Goal: Register for event/course

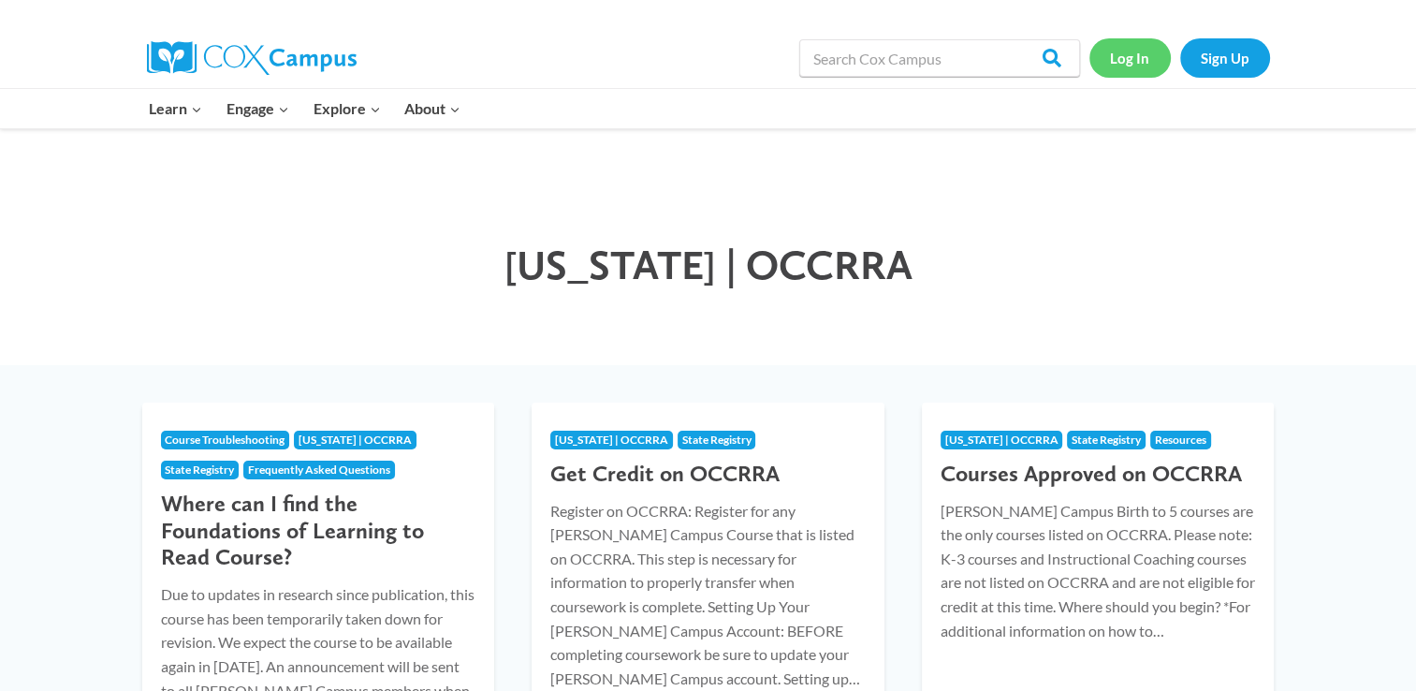
click at [1145, 61] on link "Log In" at bounding box center [1130, 57] width 81 height 38
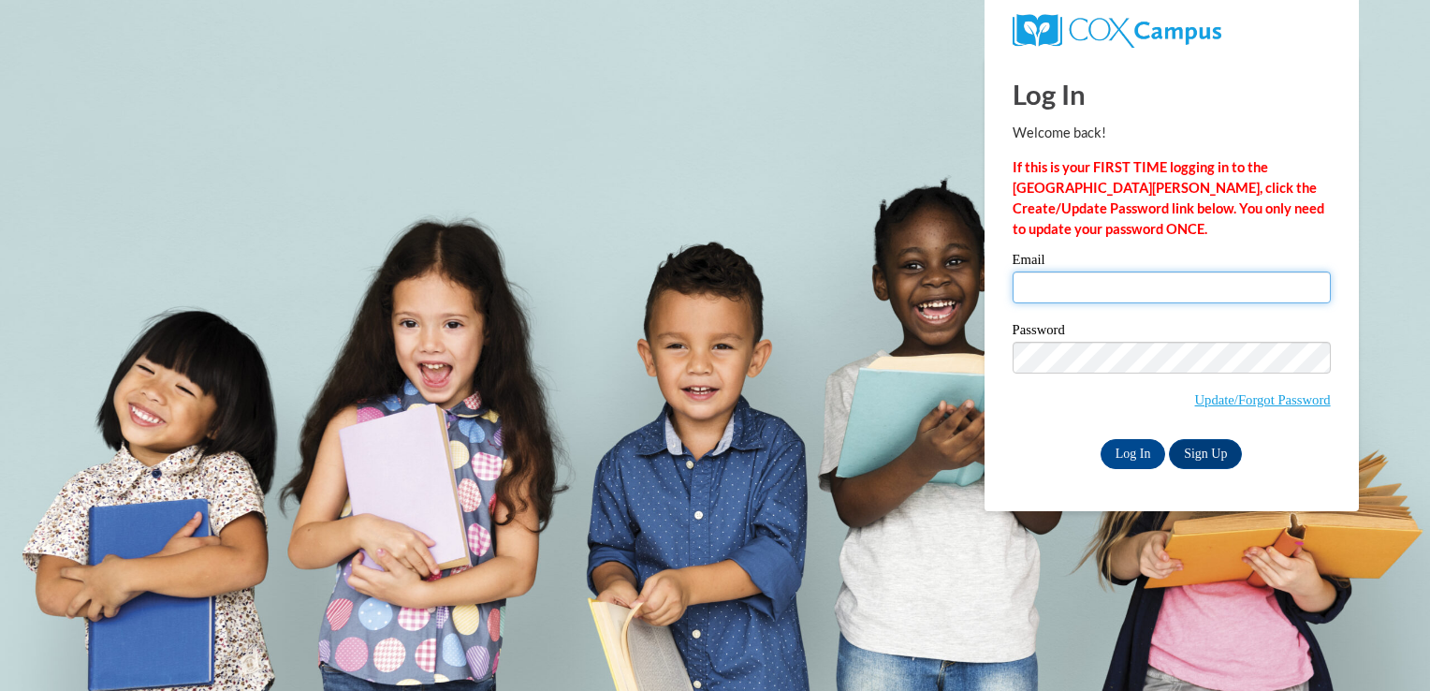
click at [1108, 290] on input "Email" at bounding box center [1172, 287] width 318 height 32
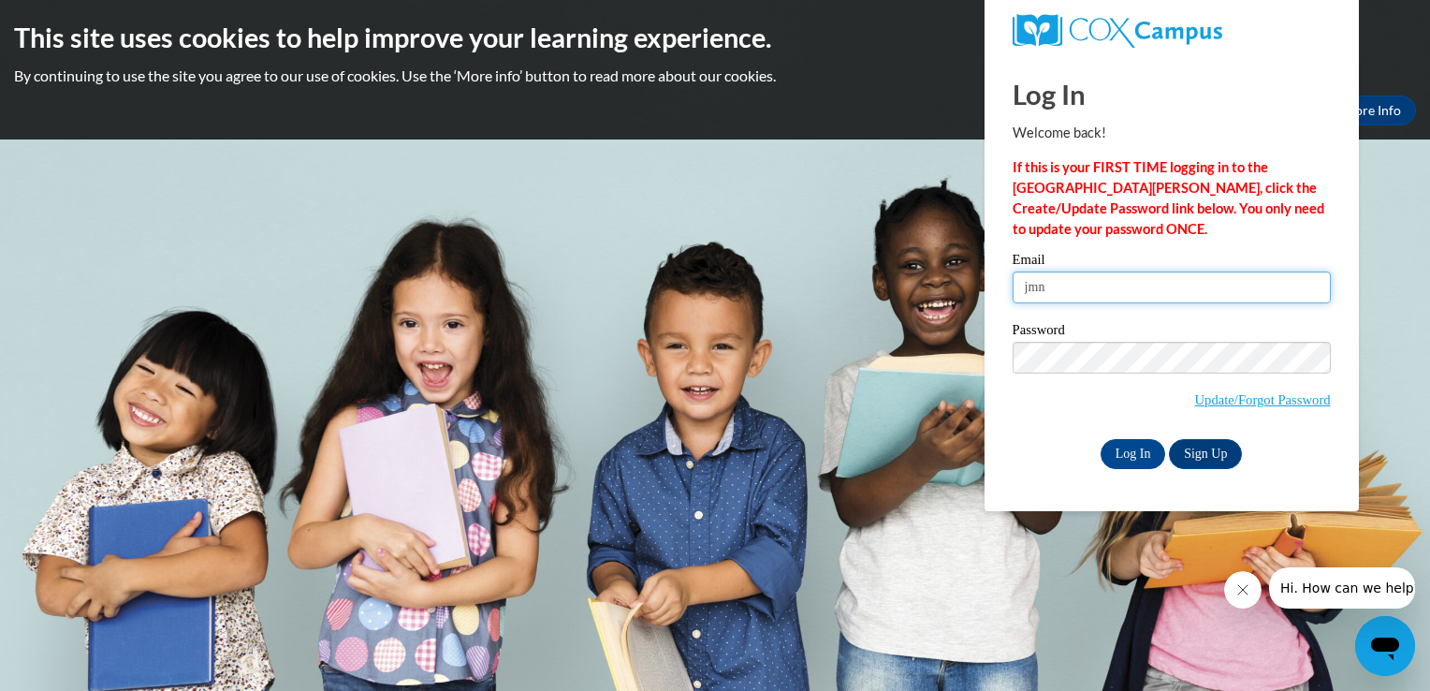
type input "jmnakowal4@aol.com"
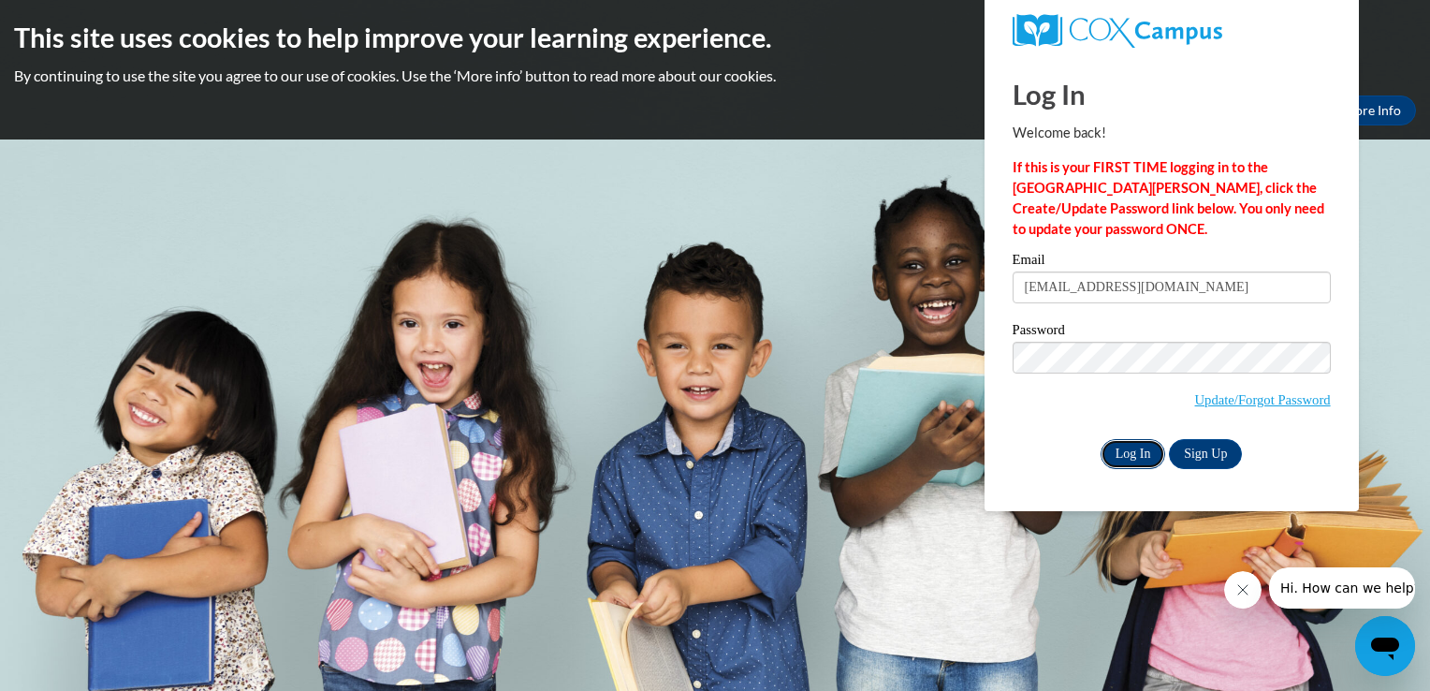
click at [1135, 456] on input "Log In" at bounding box center [1134, 454] width 66 height 30
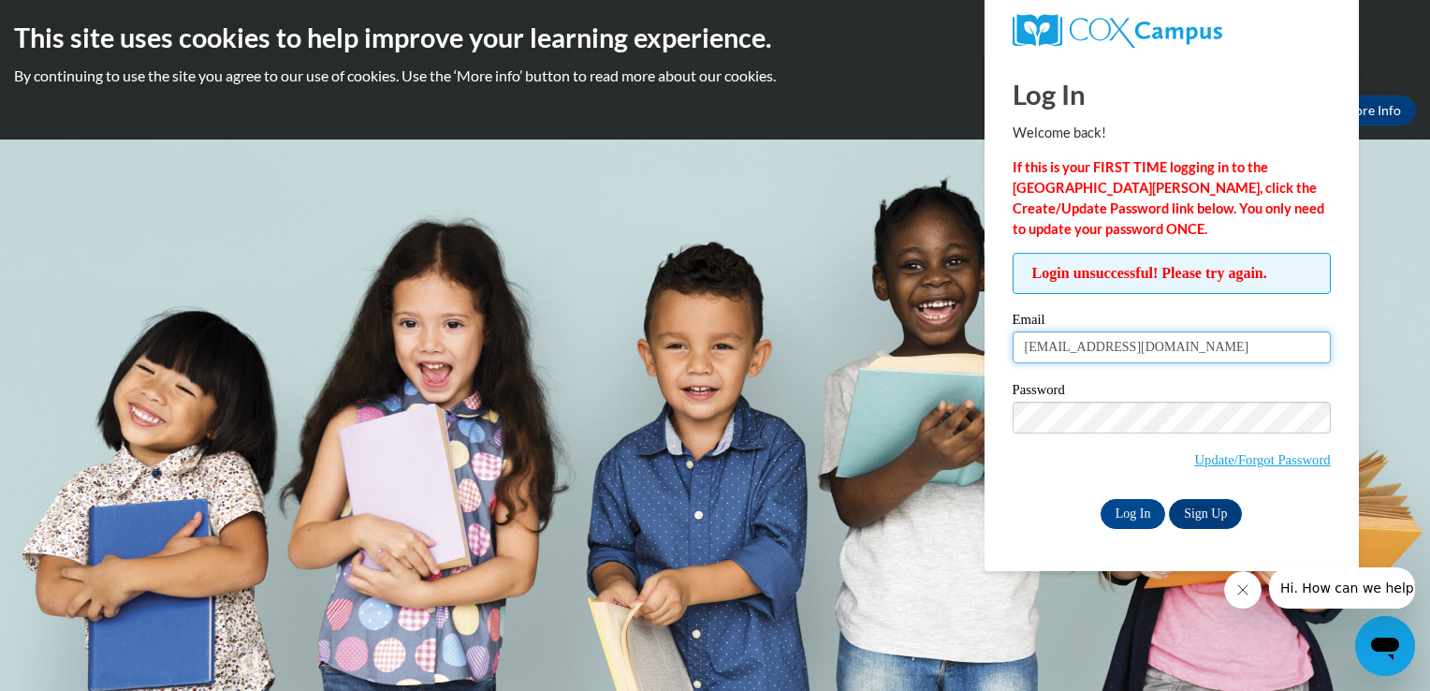
click at [1148, 354] on input "[EMAIL_ADDRESS][DOMAIN_NAME]" at bounding box center [1172, 347] width 318 height 32
type input "j"
type input "mkowal@lccaa.net"
click at [1132, 517] on input "Log In" at bounding box center [1134, 514] width 66 height 30
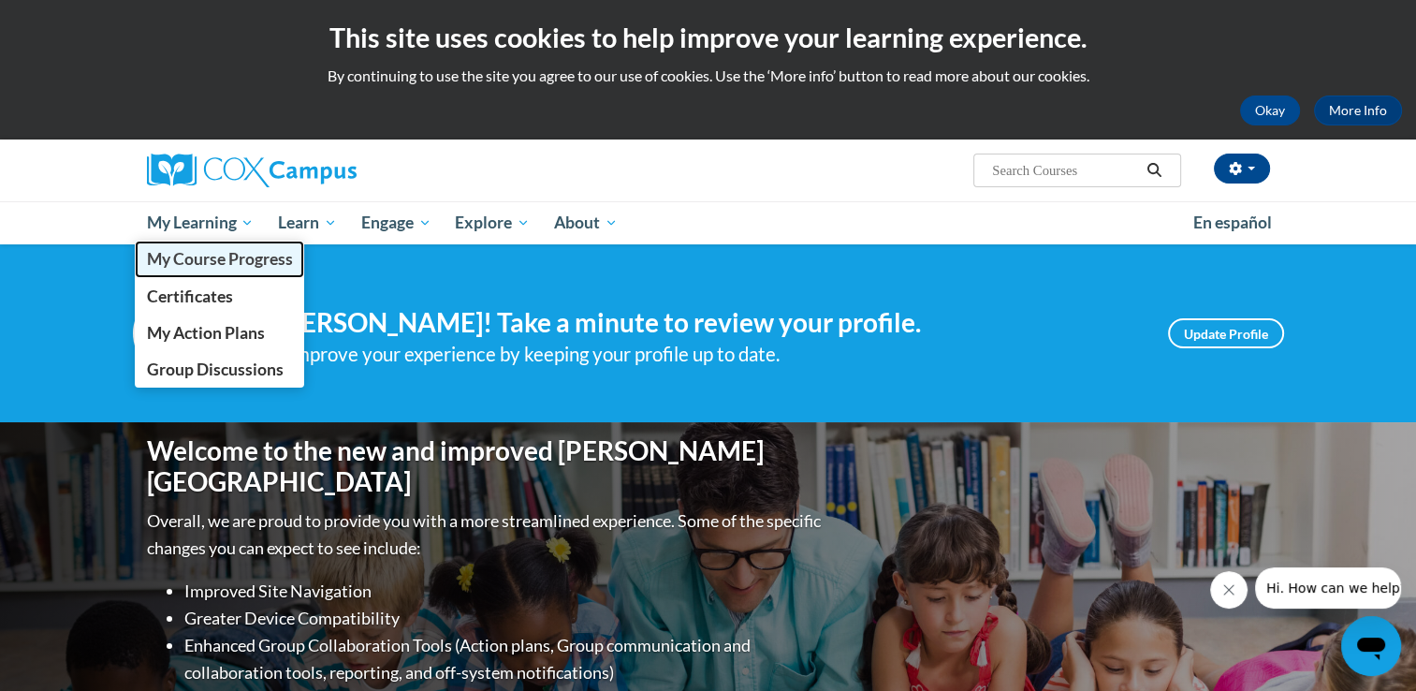
click at [206, 257] on span "My Course Progress" at bounding box center [219, 259] width 146 height 20
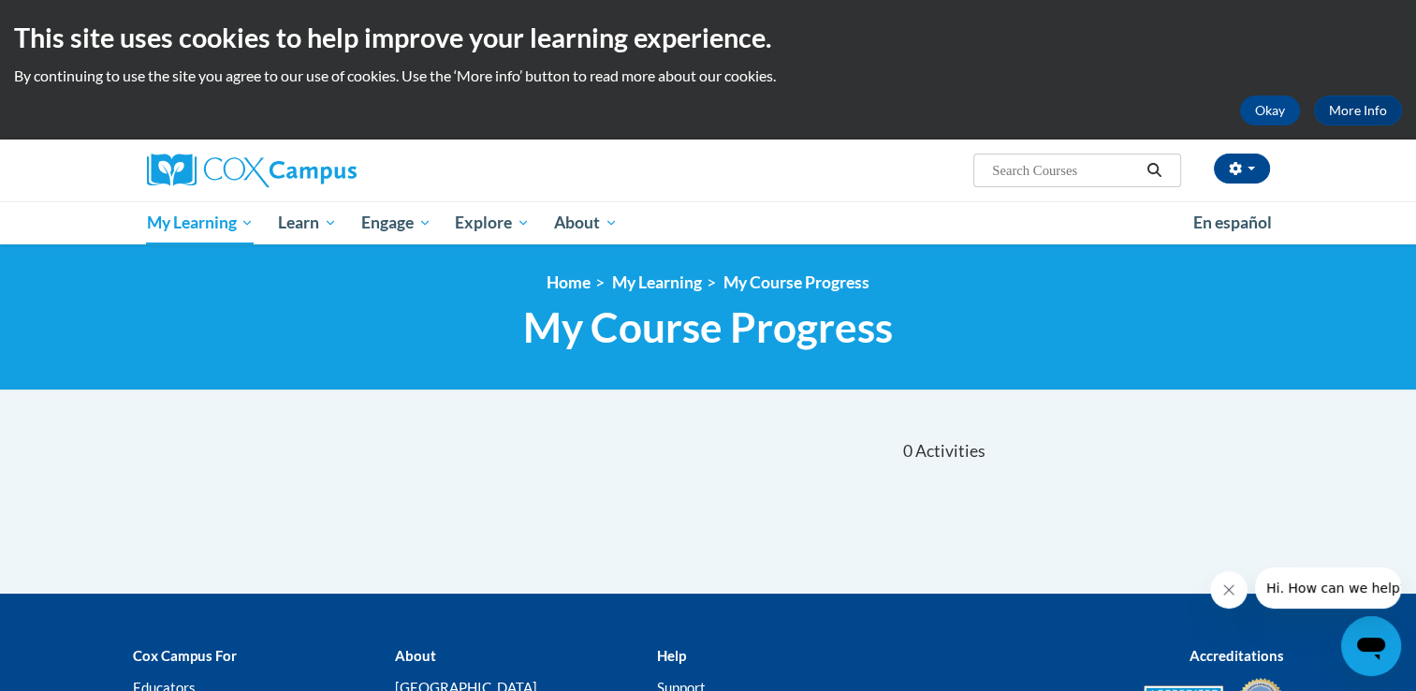
click at [1047, 164] on input "Search..." at bounding box center [1065, 170] width 150 height 22
type input "ecosystem"
click at [1161, 174] on icon "Search" at bounding box center [1154, 170] width 17 height 14
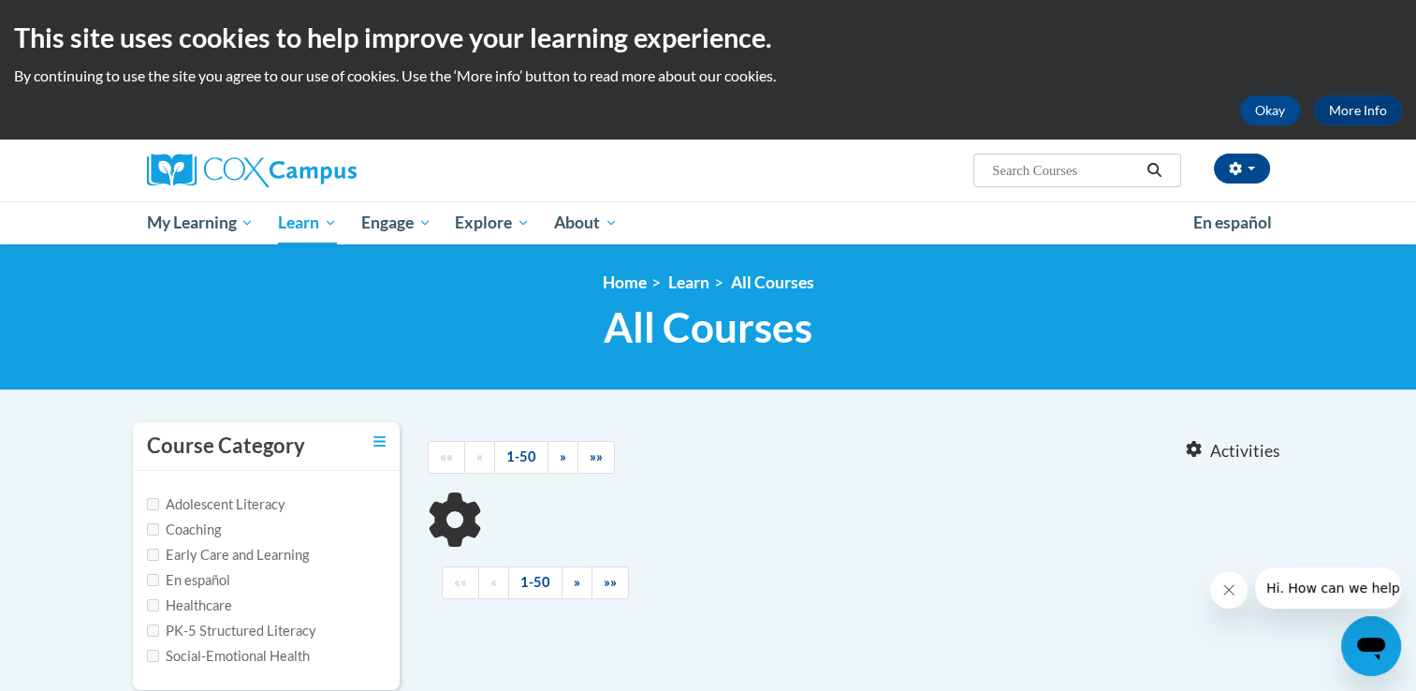
type input "ecosystem"
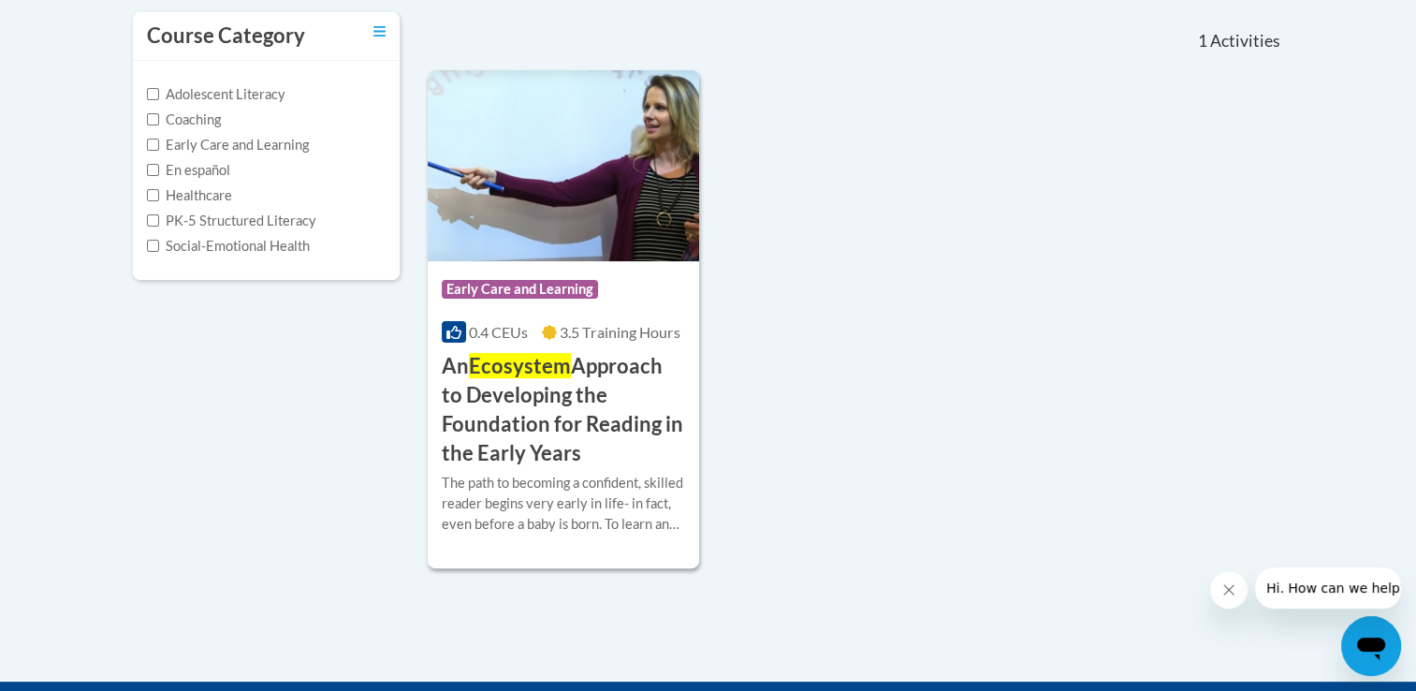
scroll to position [562, 0]
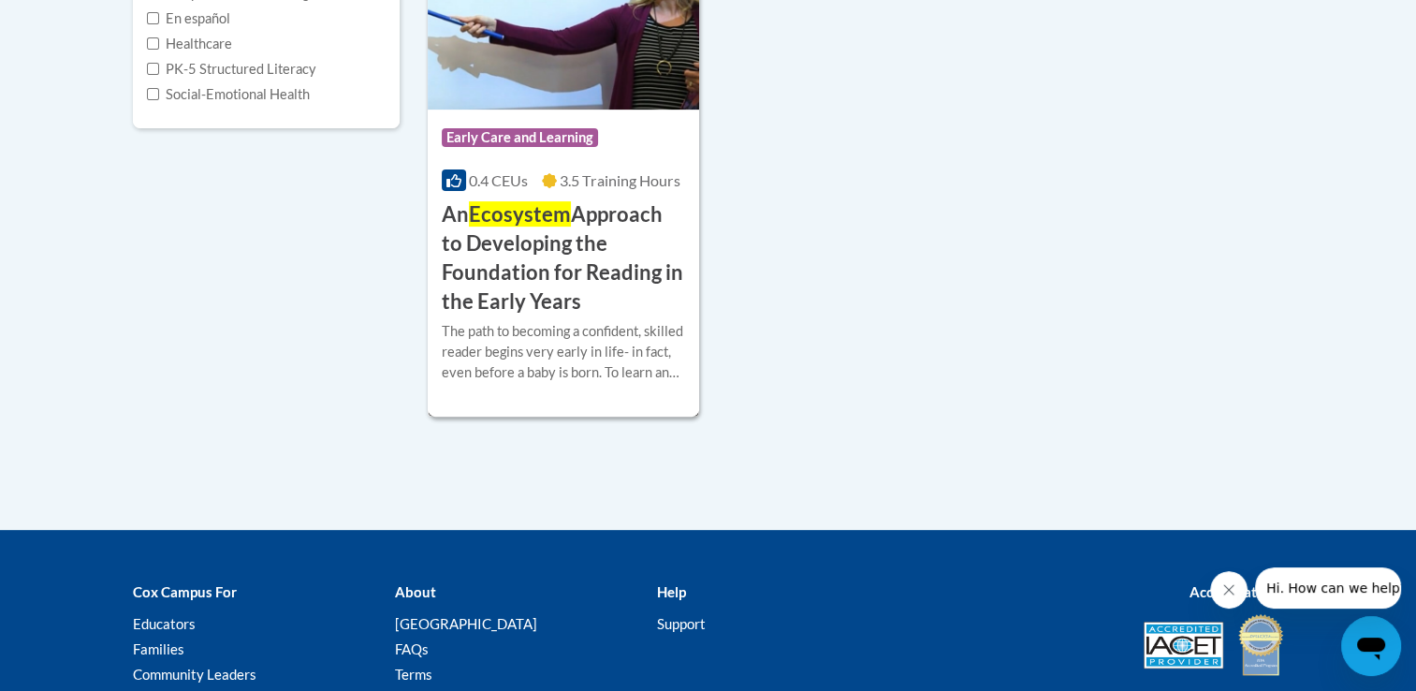
click at [529, 230] on h3 "An Ecosystem Approach to Developing the Foundation for Reading in the Early Yea…" at bounding box center [564, 257] width 244 height 115
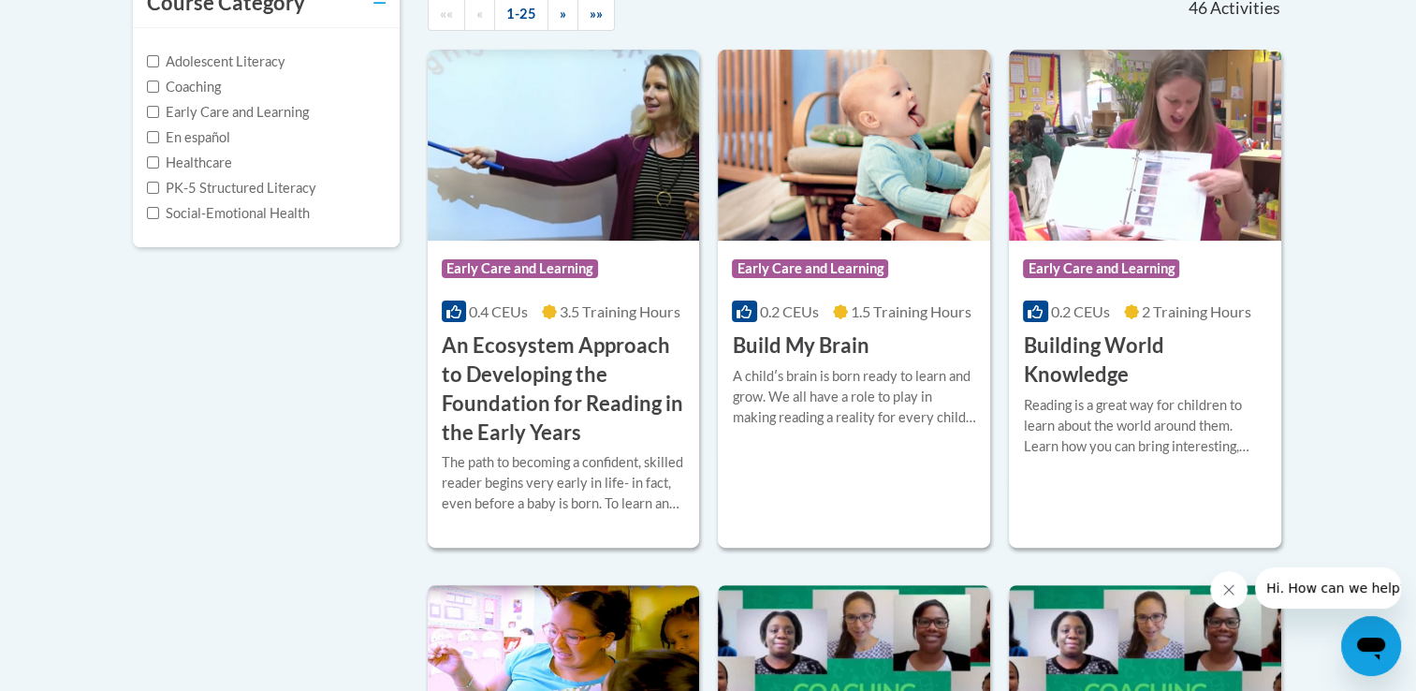
scroll to position [468, 0]
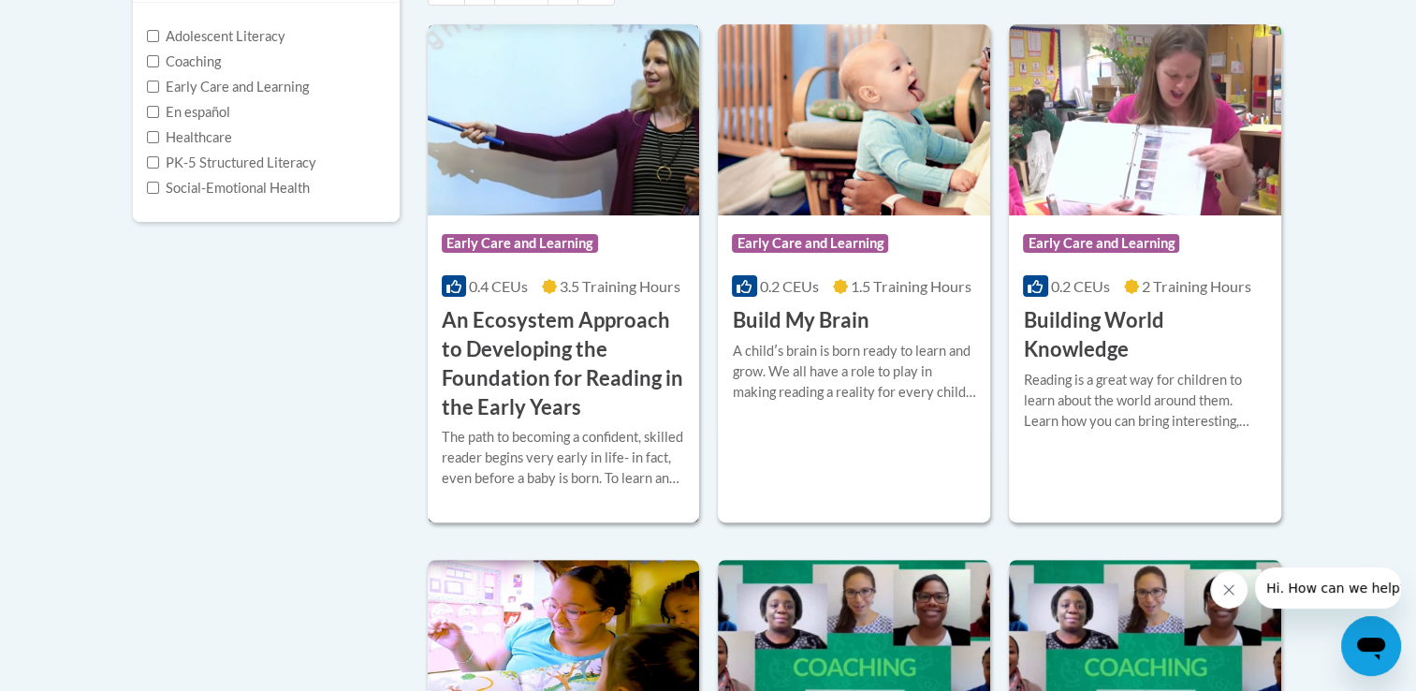
click at [558, 369] on h3 "An Ecosystem Approach to Developing the Foundation for Reading in the Early Yea…" at bounding box center [564, 363] width 244 height 115
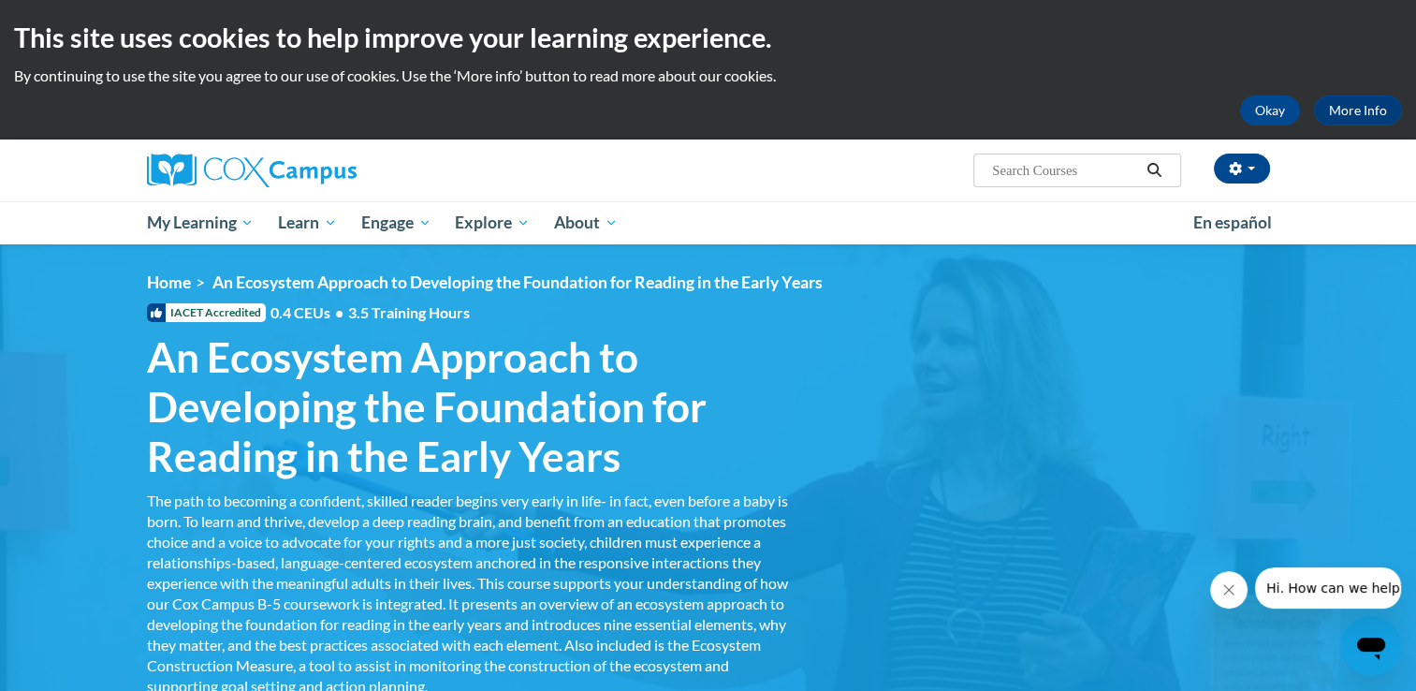
click at [227, 317] on span "IACET Accredited" at bounding box center [206, 312] width 119 height 19
click at [373, 360] on span "An Ecosystem Approach to Developing the Foundation for Reading in the Early Yea…" at bounding box center [470, 406] width 646 height 148
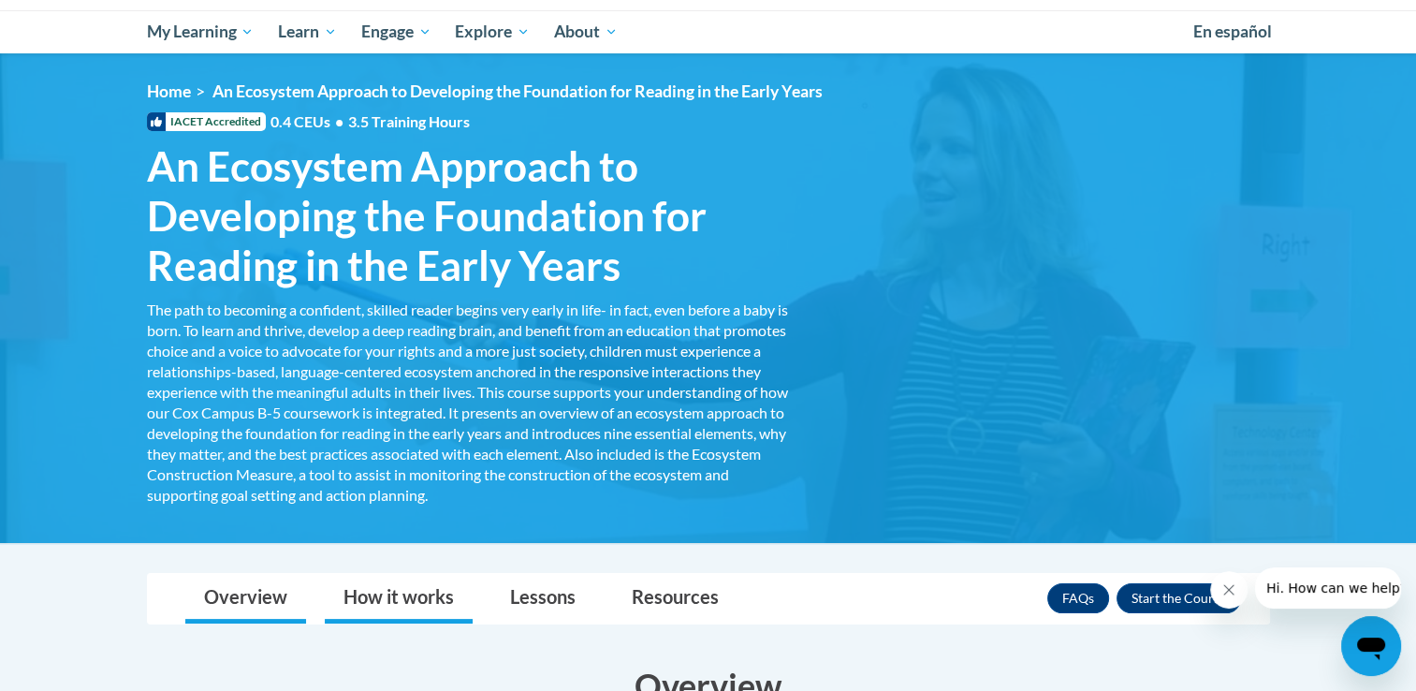
scroll to position [374, 0]
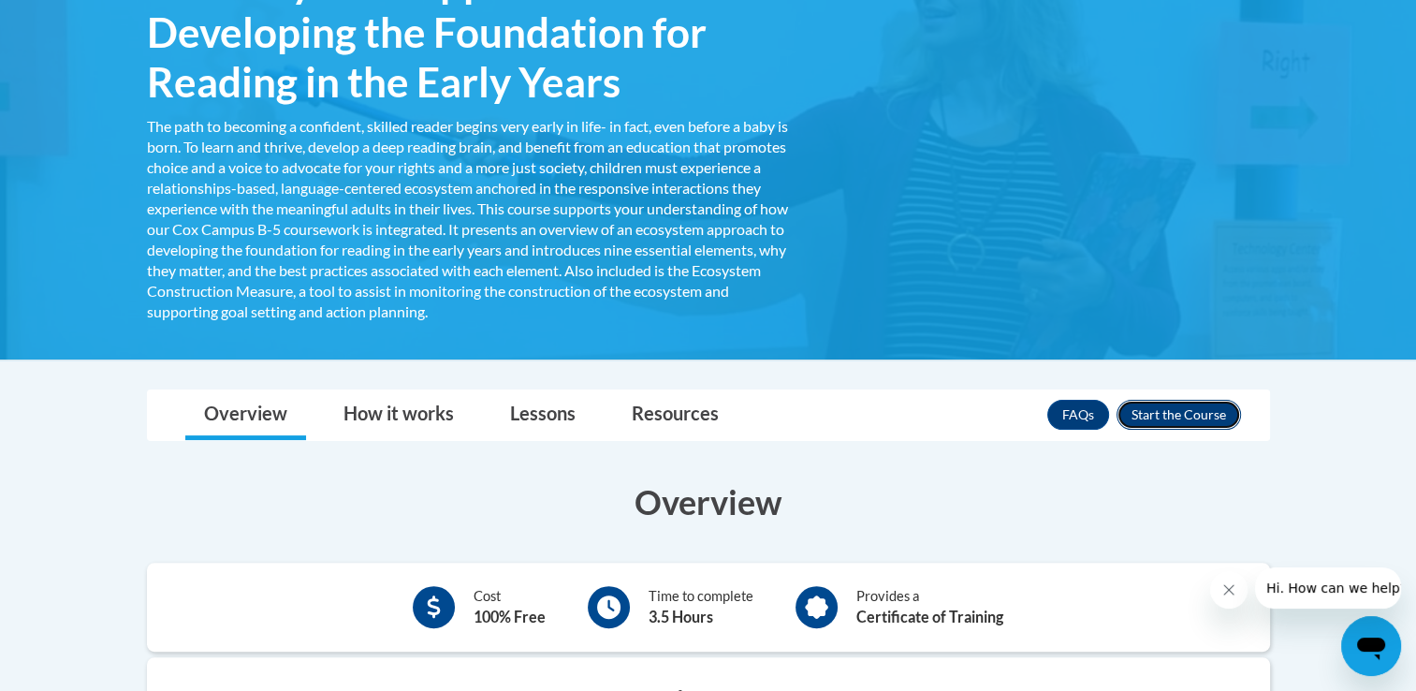
click at [1206, 417] on button "Enroll" at bounding box center [1179, 415] width 124 height 30
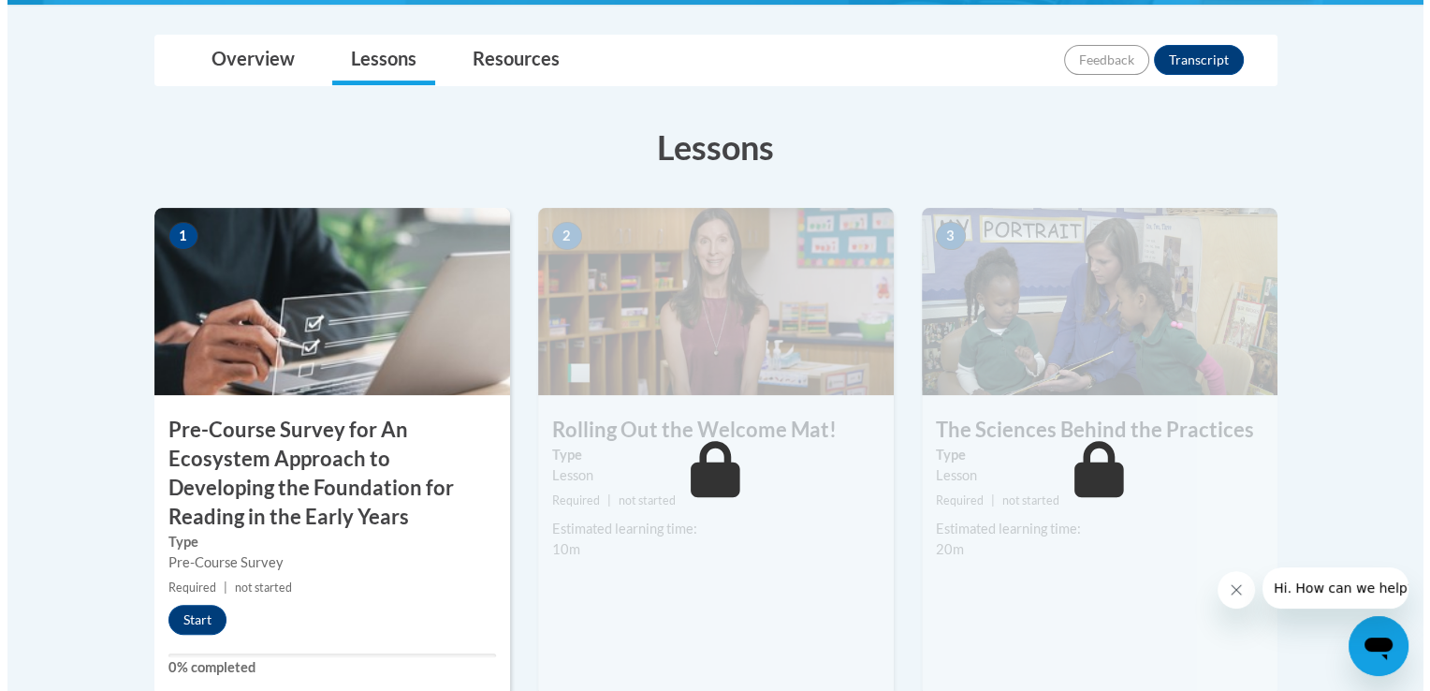
scroll to position [468, 0]
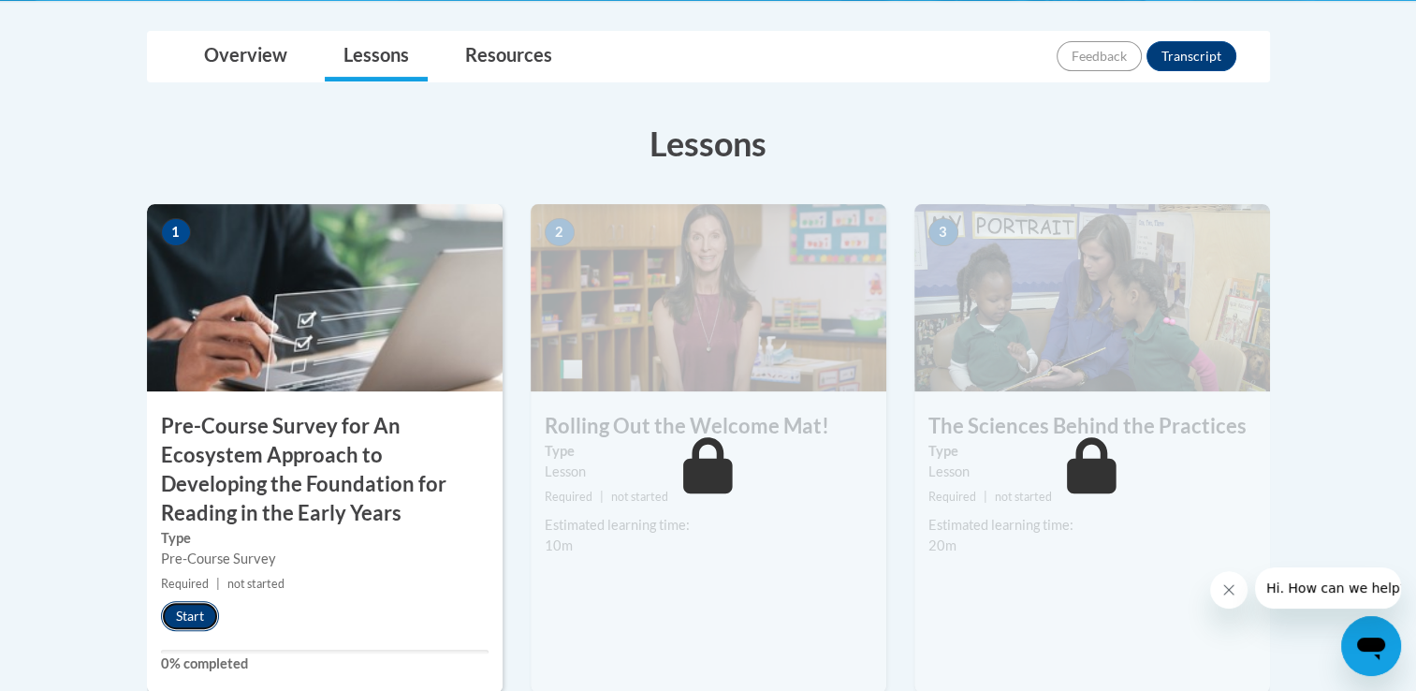
click at [198, 623] on button "Start" at bounding box center [190, 616] width 58 height 30
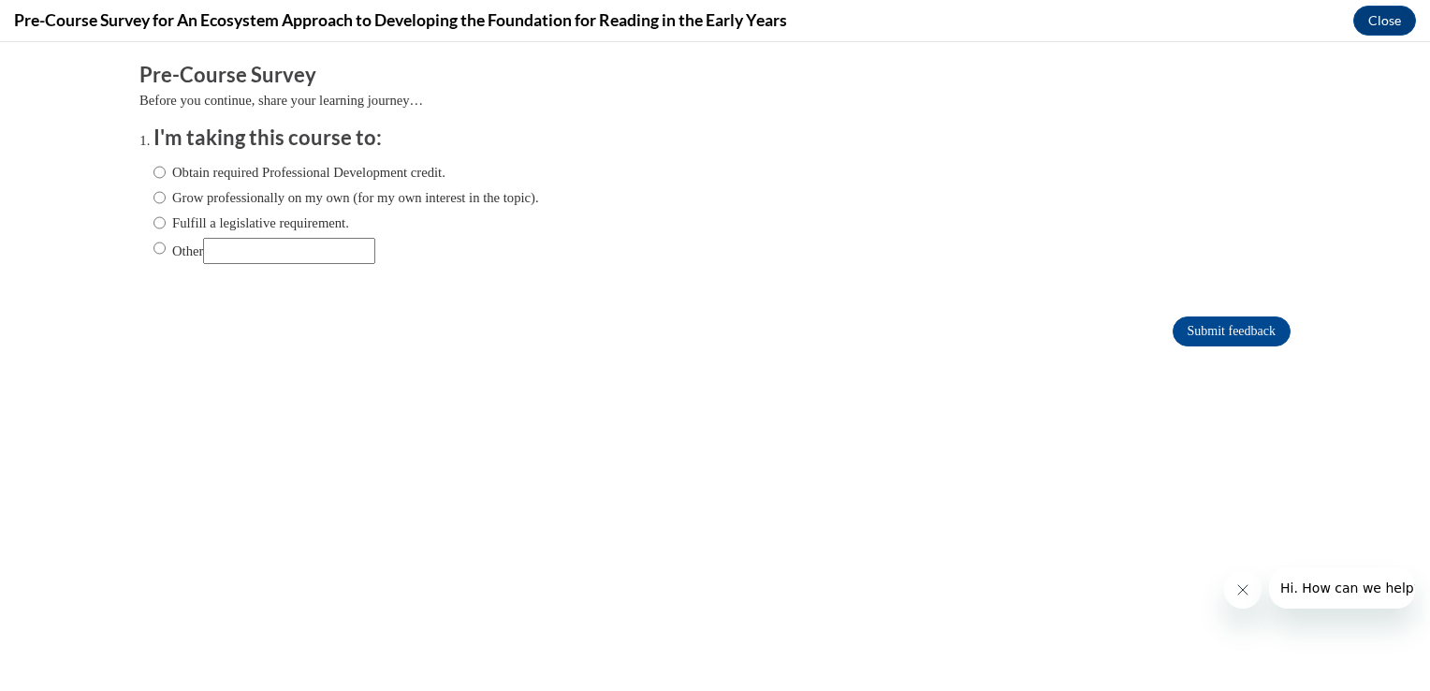
scroll to position [0, 0]
click at [235, 166] on label "Obtain required Professional Development credit." at bounding box center [300, 172] width 292 height 21
click at [166, 166] on input "Obtain required Professional Development credit." at bounding box center [160, 172] width 12 height 21
radio input "true"
click at [1189, 331] on input "Submit feedback" at bounding box center [1232, 331] width 118 height 30
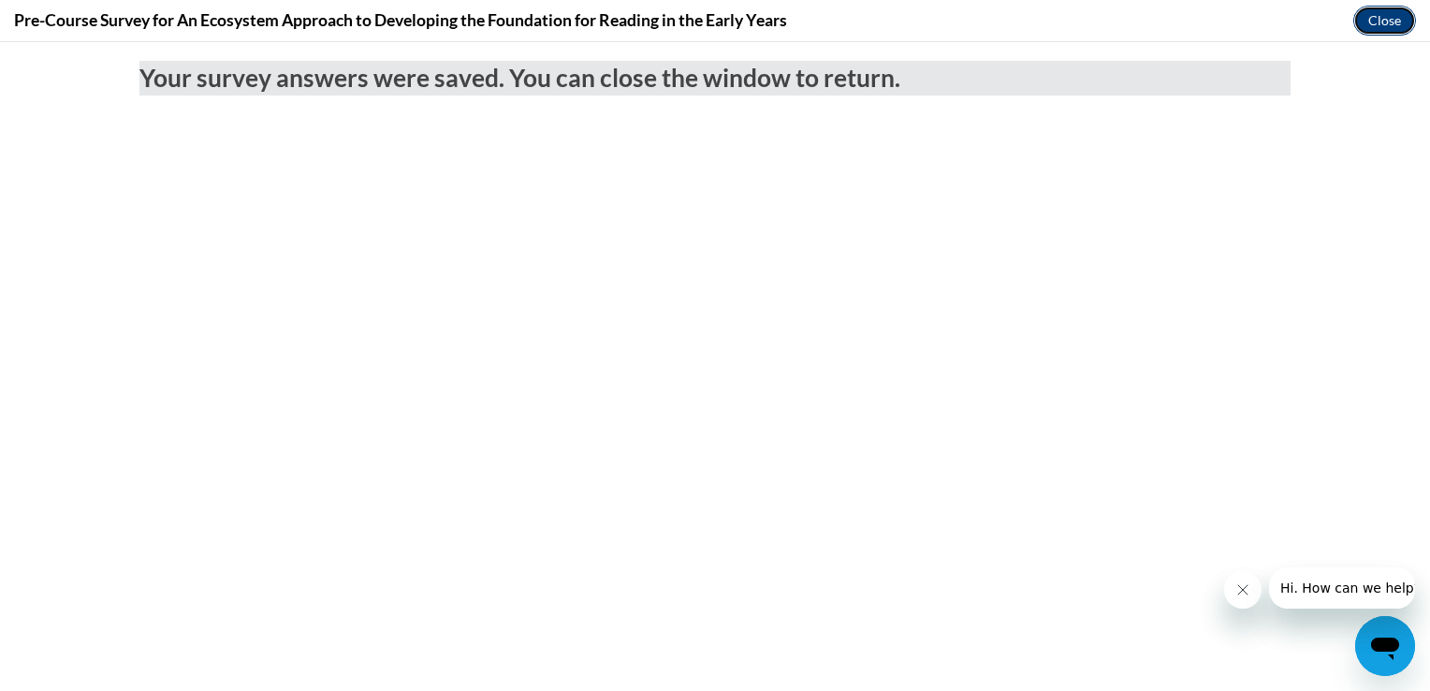
drag, startPoint x: 1378, startPoint y: 19, endPoint x: 1055, endPoint y: 289, distance: 421.3
click at [1378, 19] on button "Close" at bounding box center [1385, 21] width 63 height 30
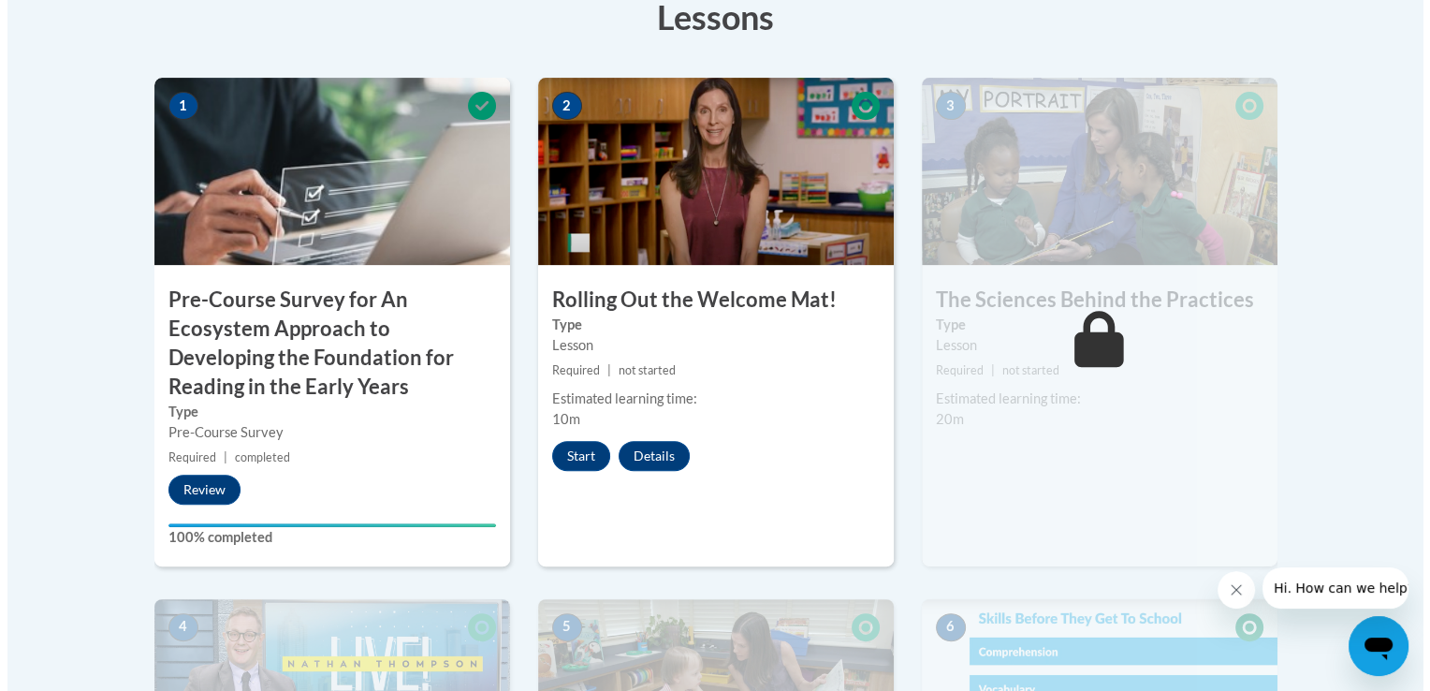
scroll to position [562, 0]
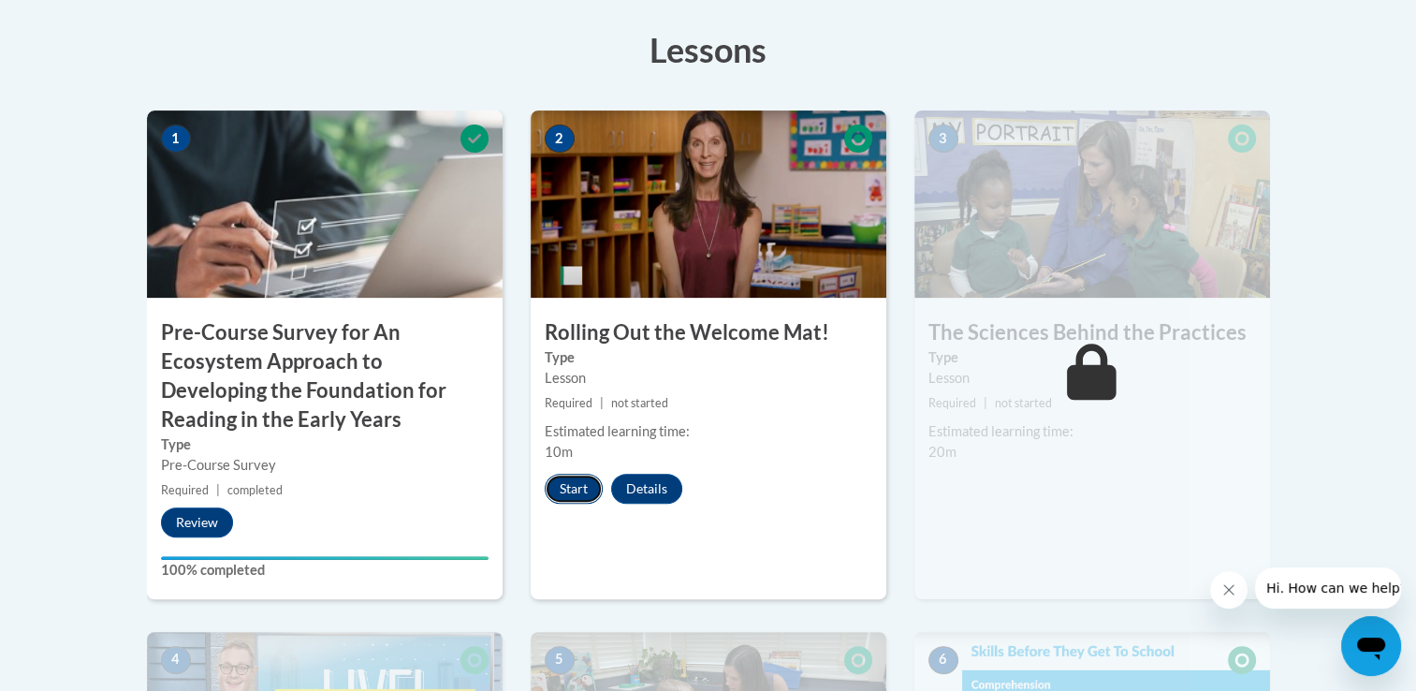
click at [569, 490] on button "Start" at bounding box center [574, 489] width 58 height 30
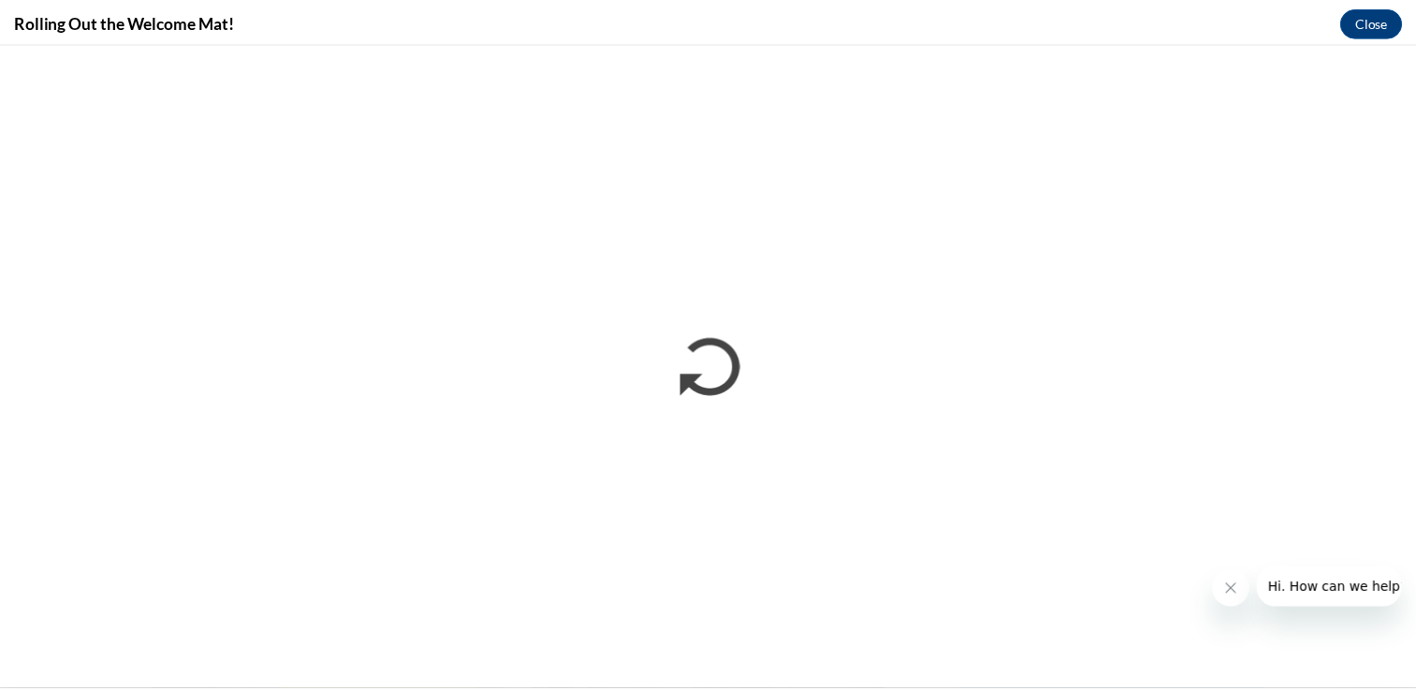
scroll to position [0, 0]
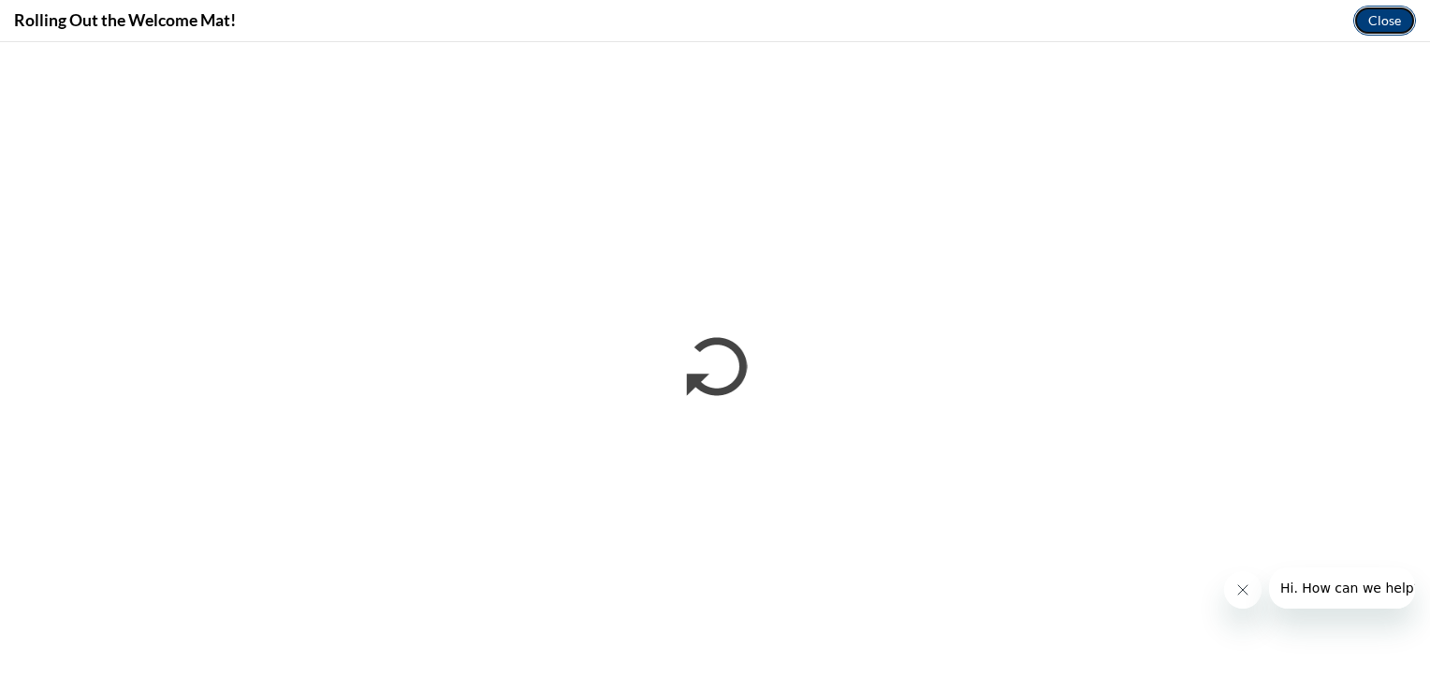
click at [1391, 25] on button "Close" at bounding box center [1385, 21] width 63 height 30
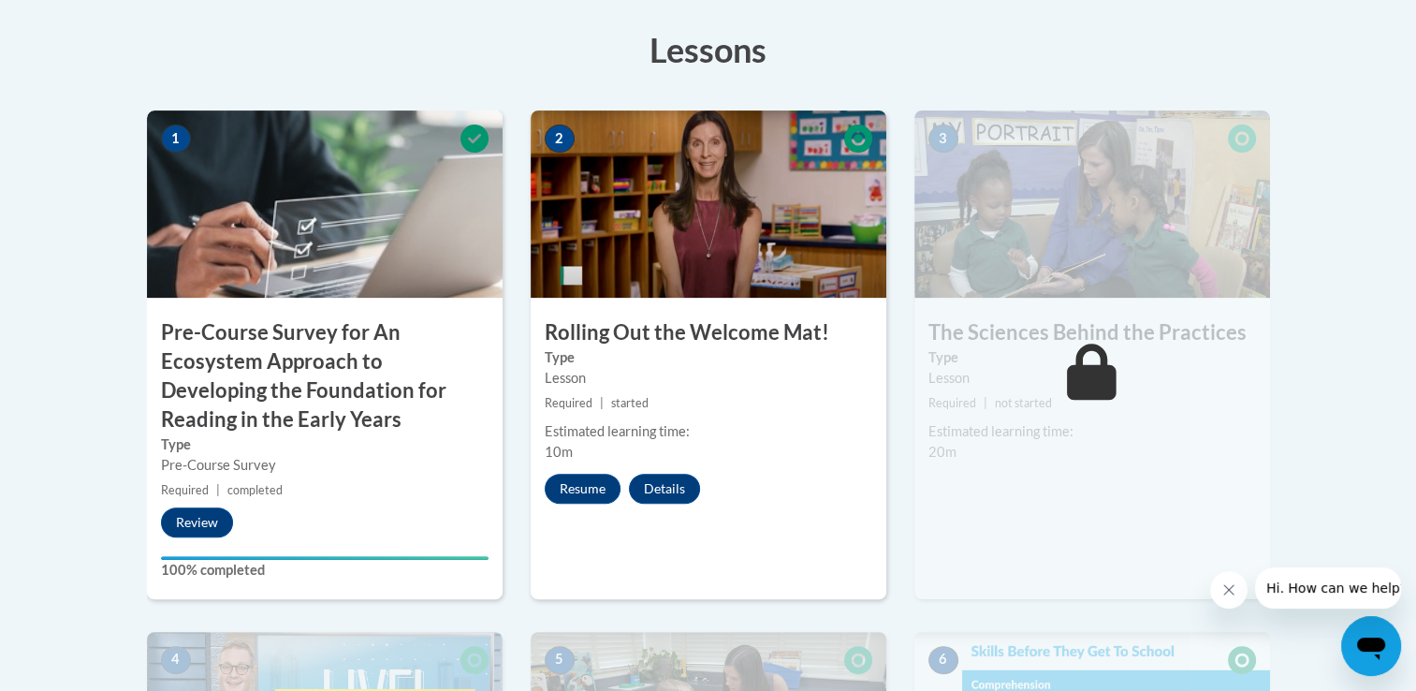
click at [1222, 585] on icon "Close message from company" at bounding box center [1229, 589] width 15 height 15
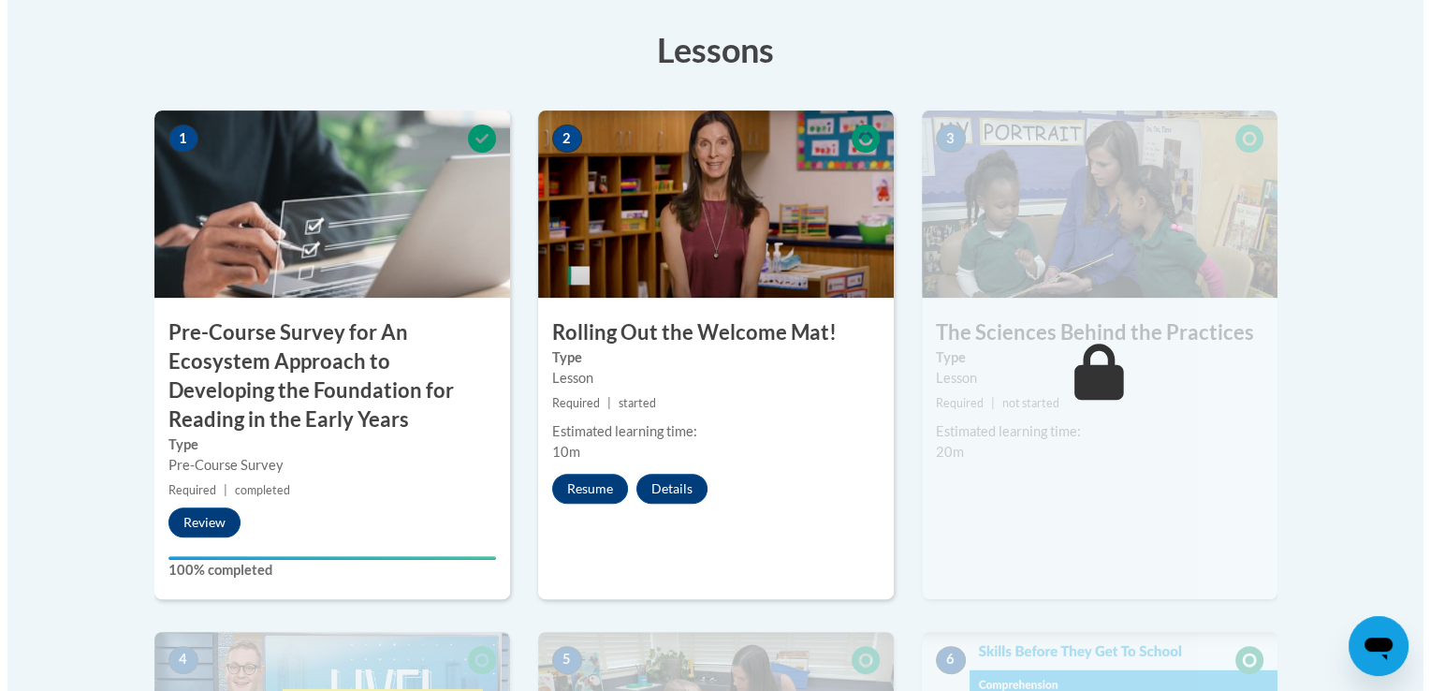
scroll to position [749, 0]
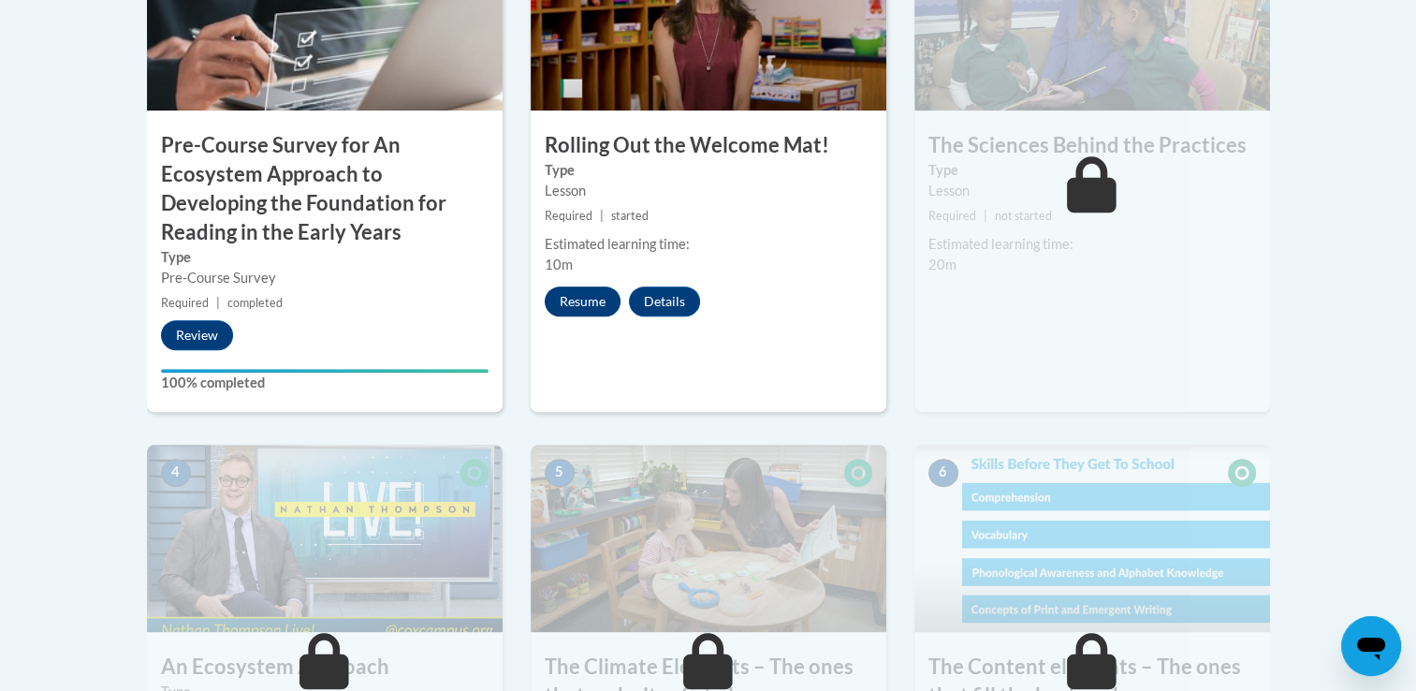
click at [565, 298] on button "Resume" at bounding box center [583, 301] width 76 height 30
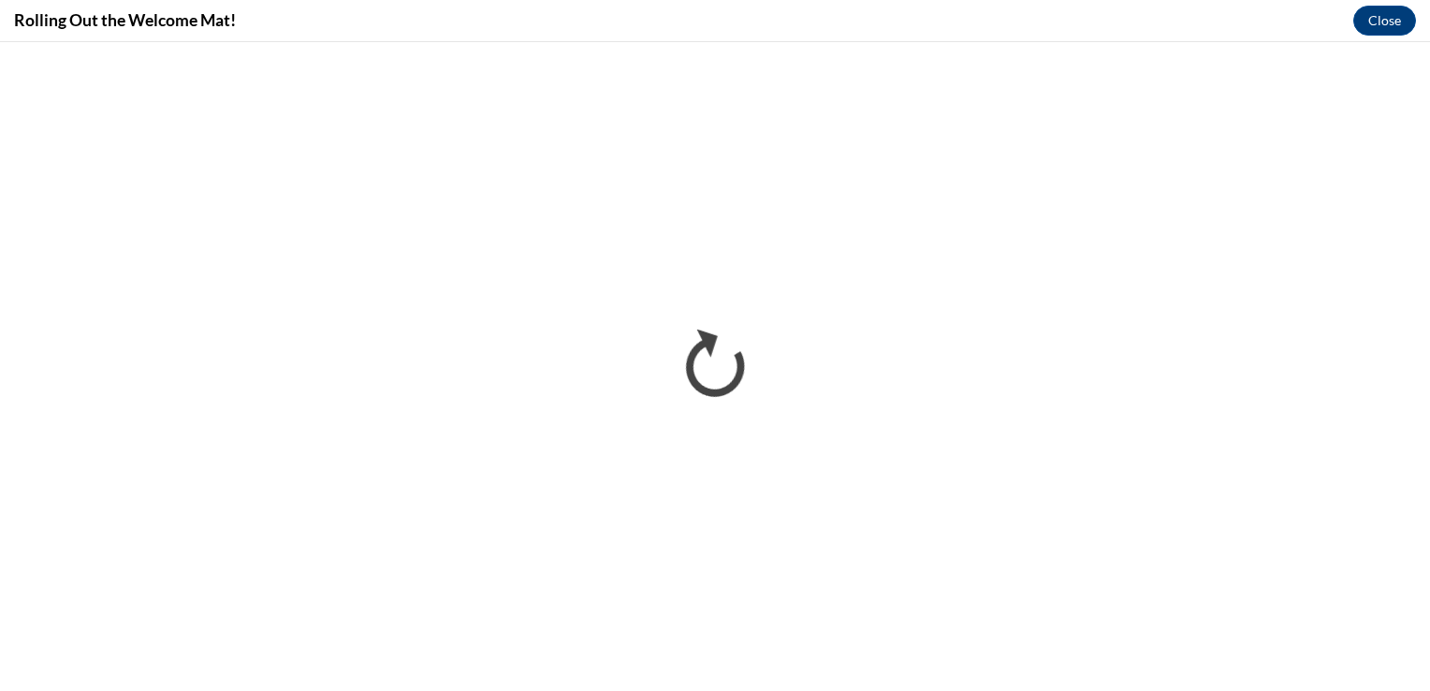
scroll to position [0, 0]
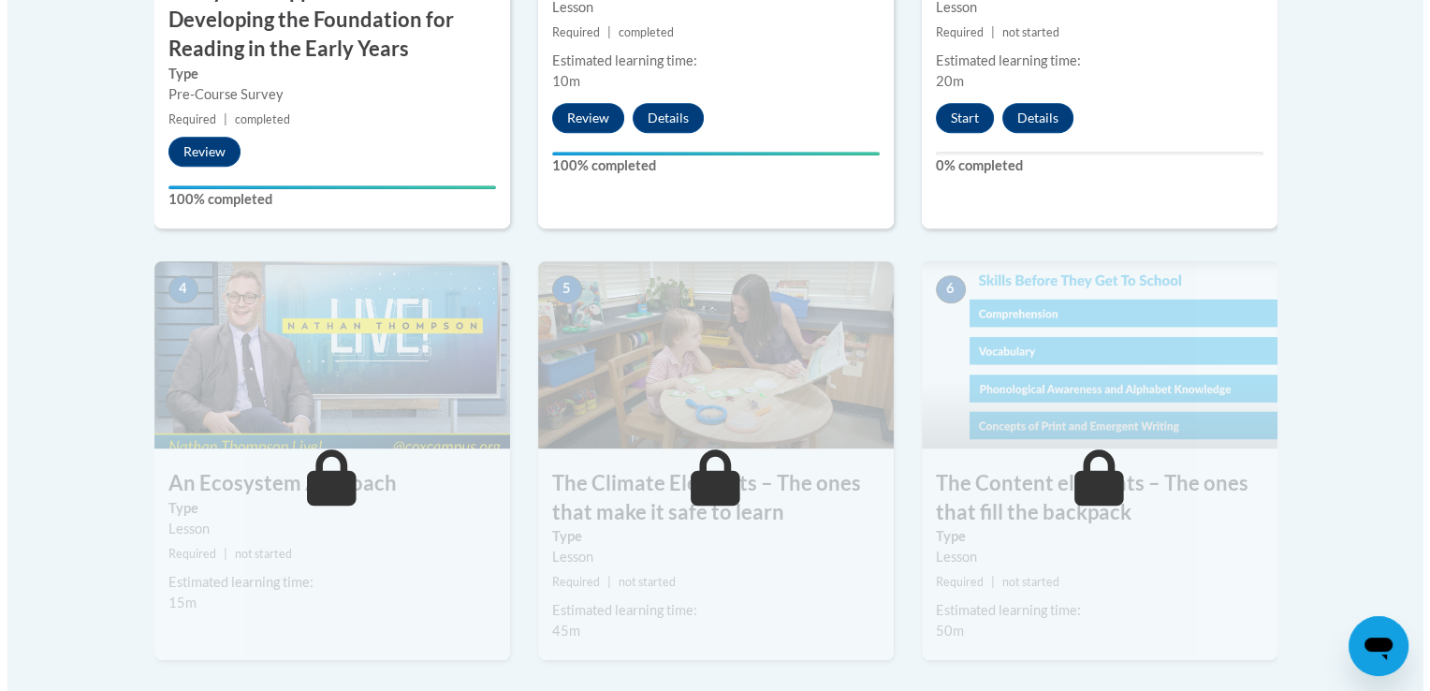
scroll to position [745, 0]
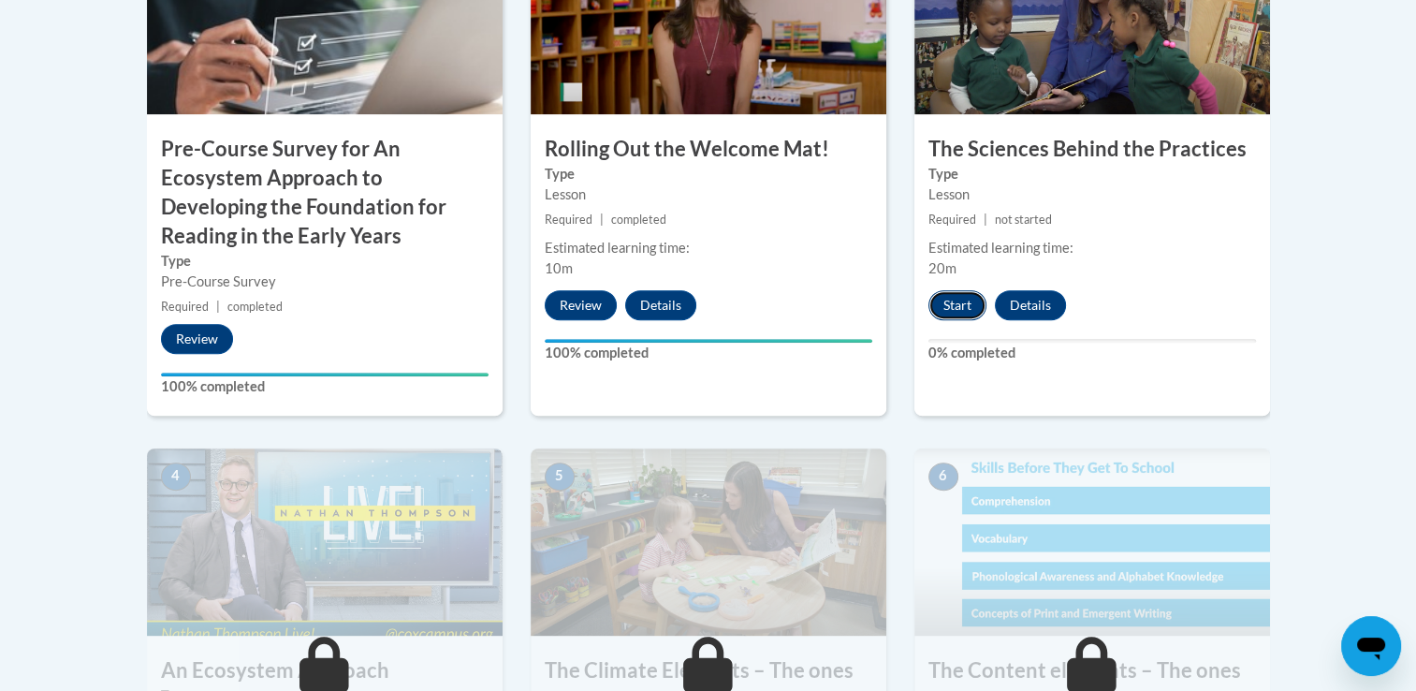
click at [948, 305] on button "Start" at bounding box center [958, 305] width 58 height 30
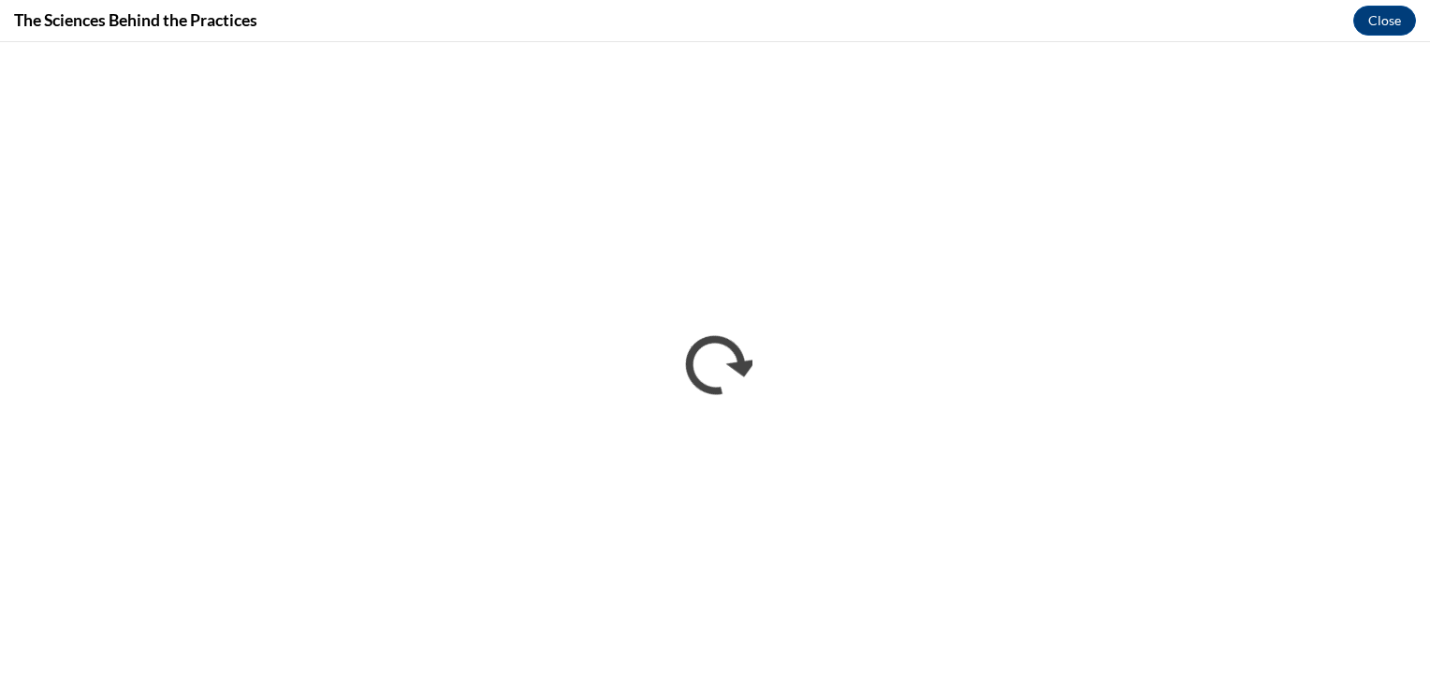
scroll to position [0, 0]
